Goal: Ask a question

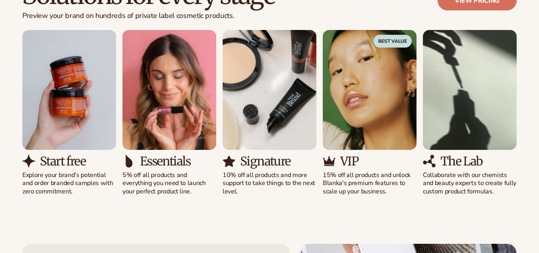
scroll to position [756, 0]
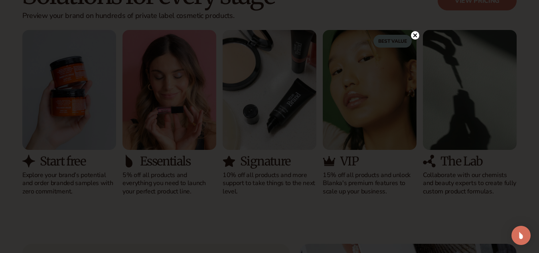
click at [412, 34] on circle at bounding box center [415, 35] width 8 height 8
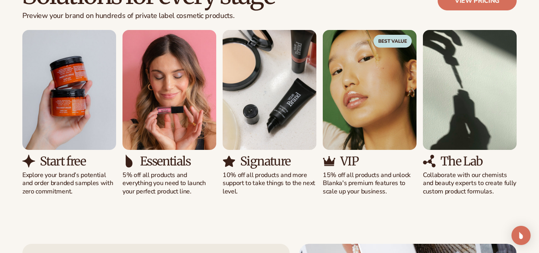
click at [59, 119] on img "1 / 5" at bounding box center [69, 90] width 94 height 120
click at [72, 165] on h3 "Start free" at bounding box center [62, 160] width 45 height 13
click at [56, 115] on img "1 / 5" at bounding box center [69, 90] width 94 height 120
click at [56, 116] on img "1 / 5" at bounding box center [69, 90] width 94 height 120
click at [96, 67] on img "1 / 5" at bounding box center [69, 90] width 94 height 120
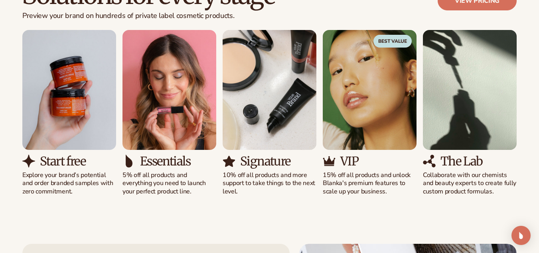
click at [96, 67] on img "1 / 5" at bounding box center [69, 90] width 94 height 120
click at [96, 66] on img "1 / 5" at bounding box center [69, 90] width 94 height 120
click at [169, 93] on img "2 / 5" at bounding box center [170, 90] width 94 height 120
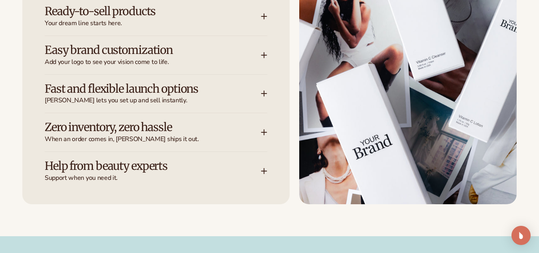
scroll to position [1101, 0]
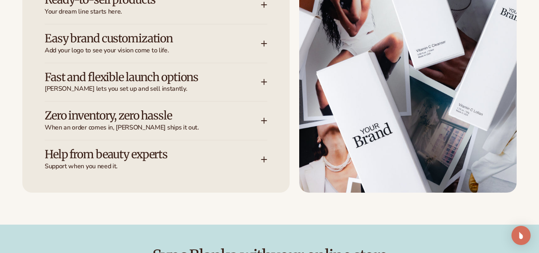
click at [146, 206] on div "Let [PERSON_NAME] handle the heavy lifting Ready-to-sell products Your dream li…" at bounding box center [269, 62] width 539 height 326
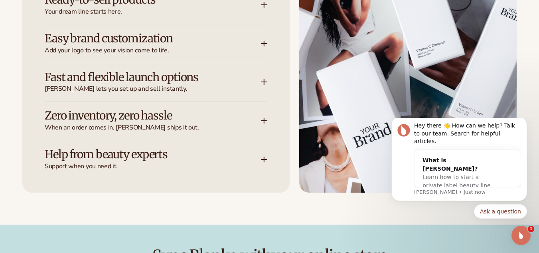
scroll to position [0, 0]
click at [520, 207] on button "Ask a question" at bounding box center [500, 211] width 53 height 14
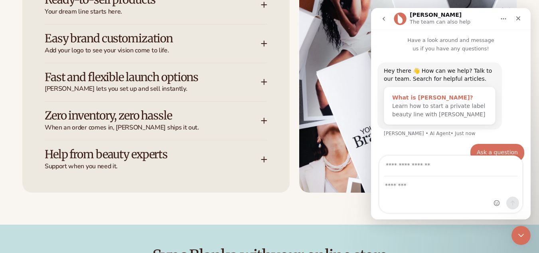
scroll to position [14, 0]
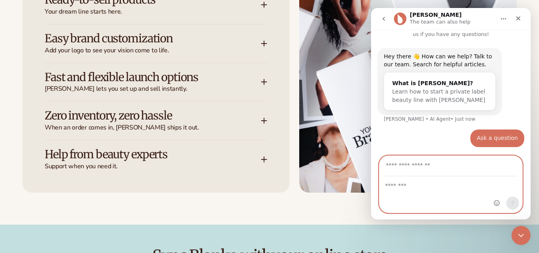
click at [407, 188] on textarea "Message…" at bounding box center [450, 183] width 143 height 14
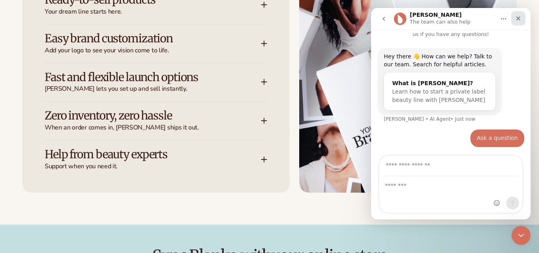
click at [516, 16] on icon "Close" at bounding box center [518, 18] width 6 height 6
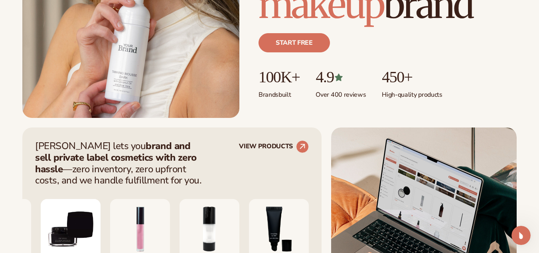
scroll to position [216, 0]
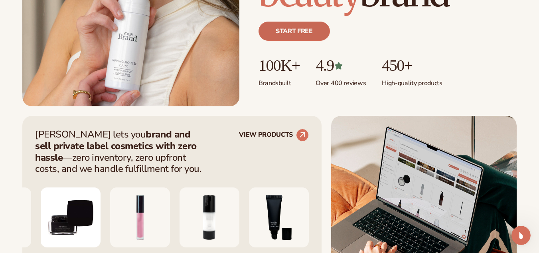
click at [285, 28] on link "Start free" at bounding box center [294, 31] width 71 height 19
